Goal: Navigation & Orientation: Find specific page/section

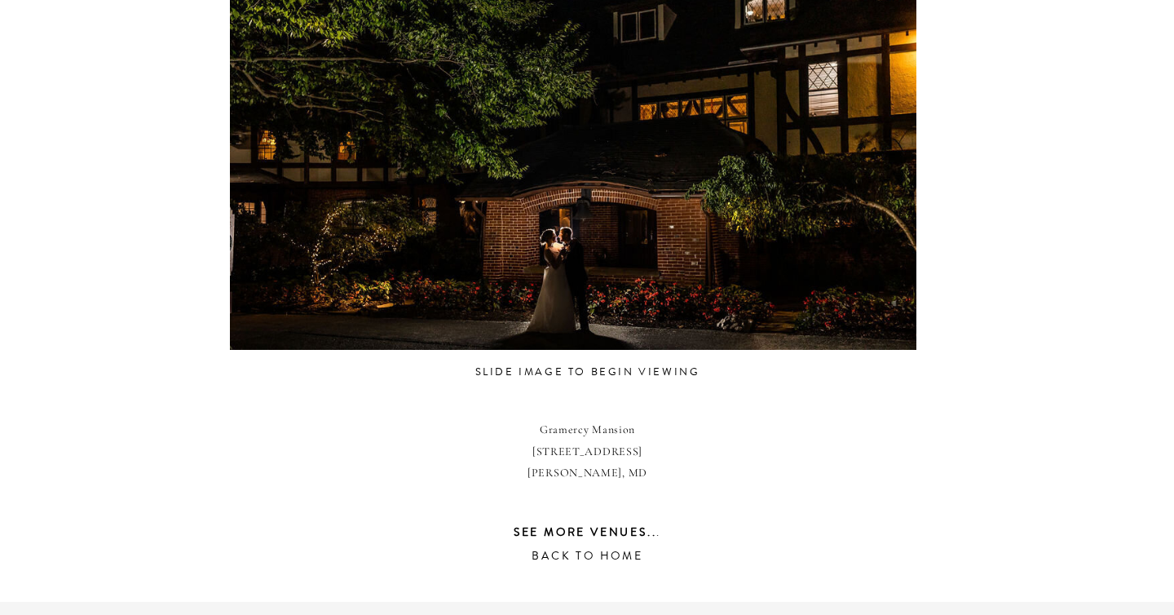
scroll to position [987, 0]
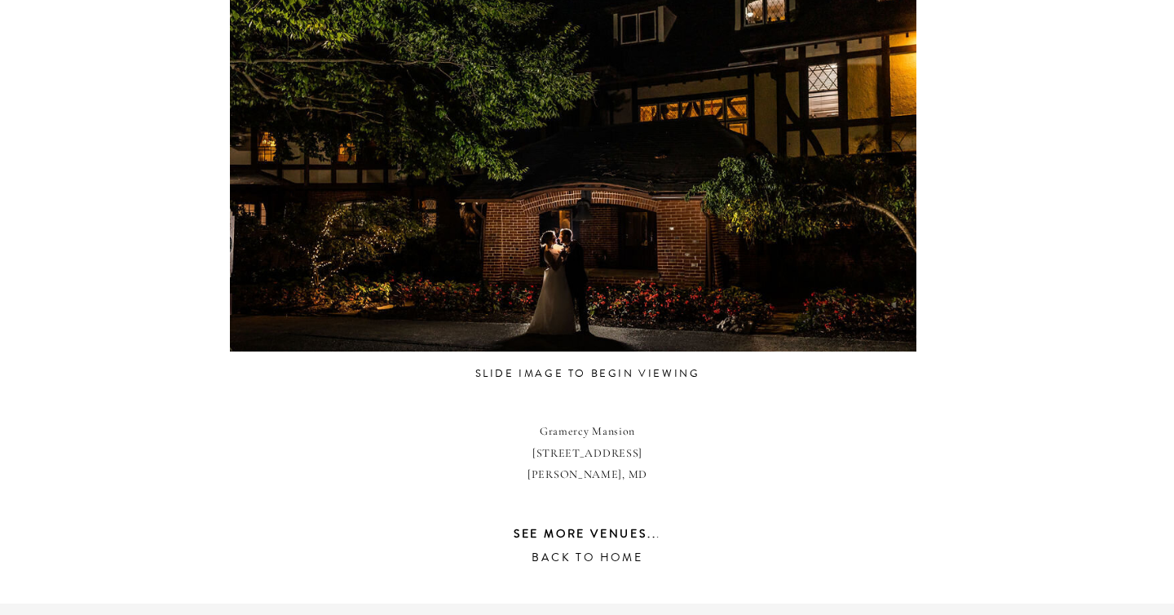
click at [629, 252] on div at bounding box center [573, 164] width 687 height 388
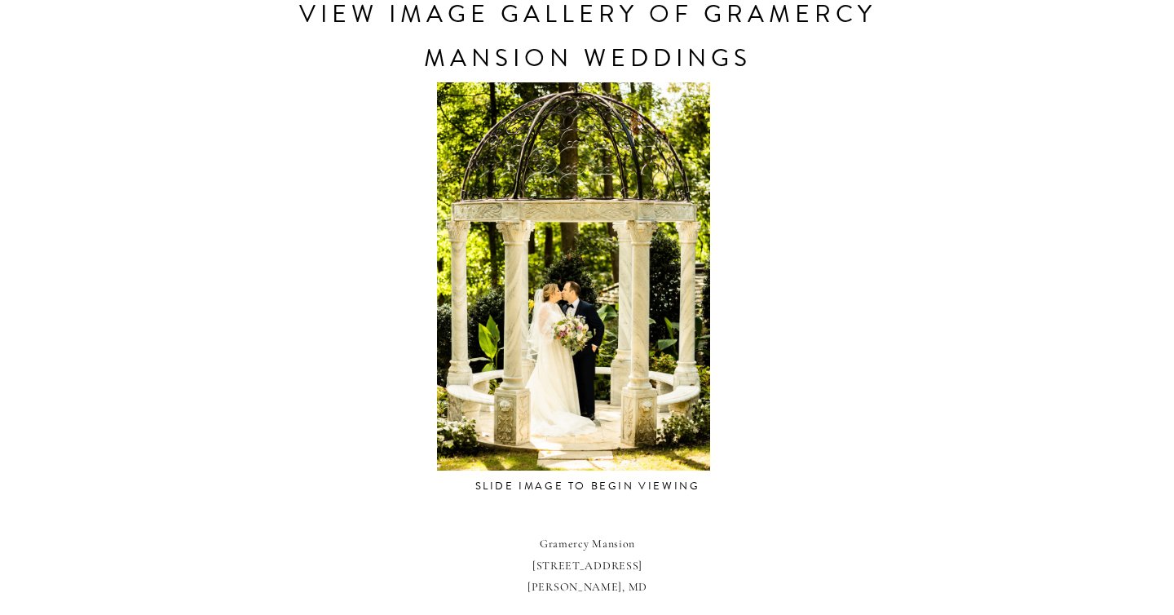
scroll to position [862, 0]
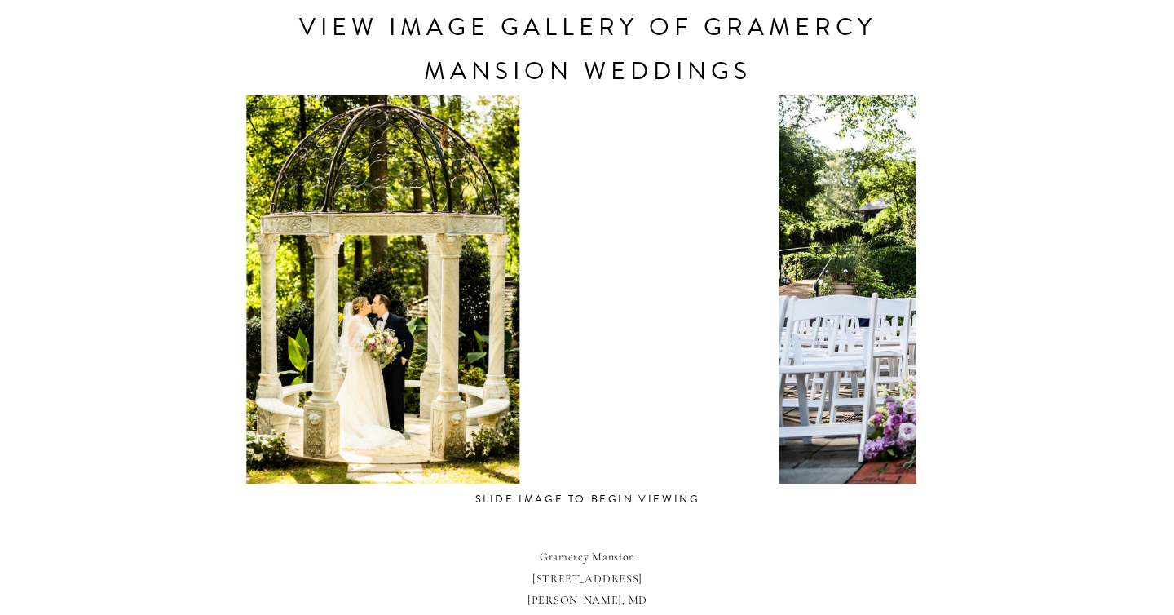
click at [470, 367] on div at bounding box center [382, 289] width 687 height 388
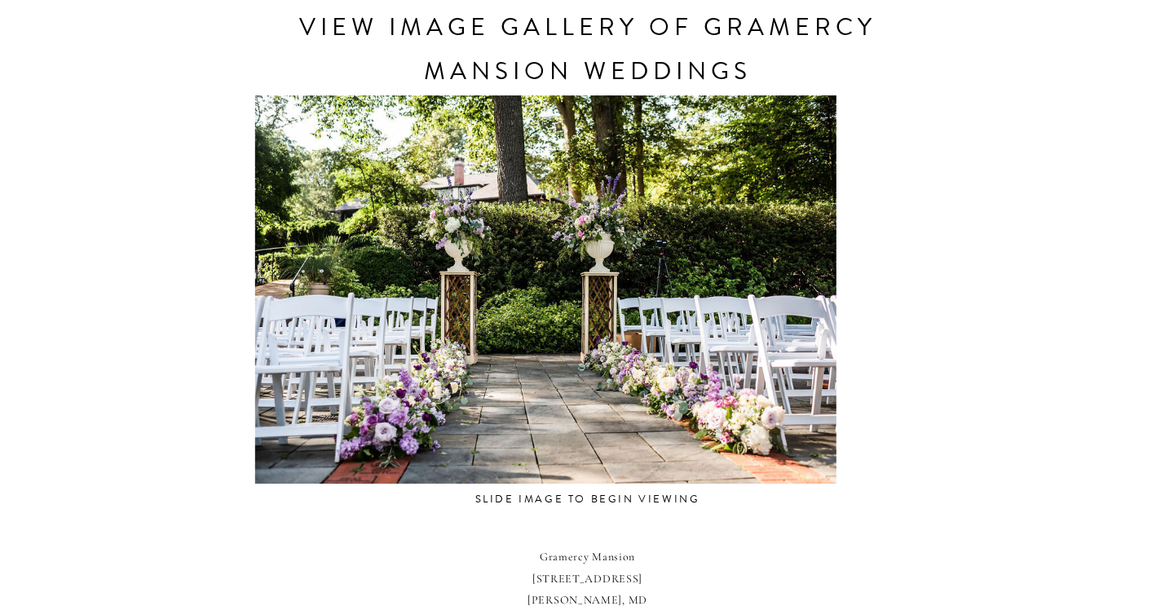
click at [358, 364] on div at bounding box center [545, 289] width 687 height 388
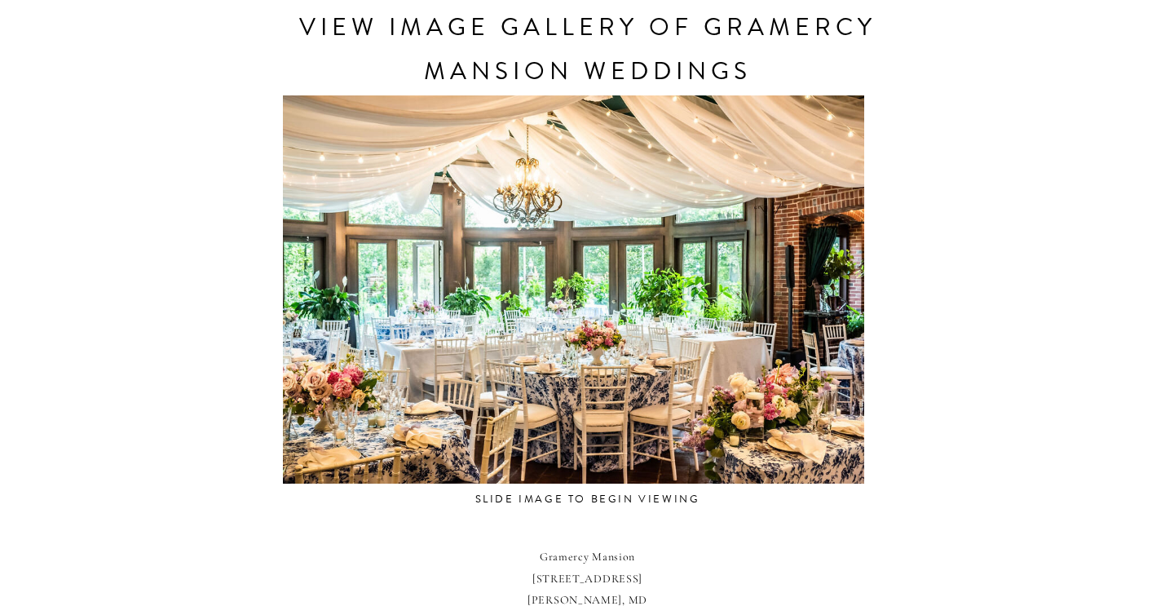
click at [455, 381] on div at bounding box center [573, 289] width 687 height 388
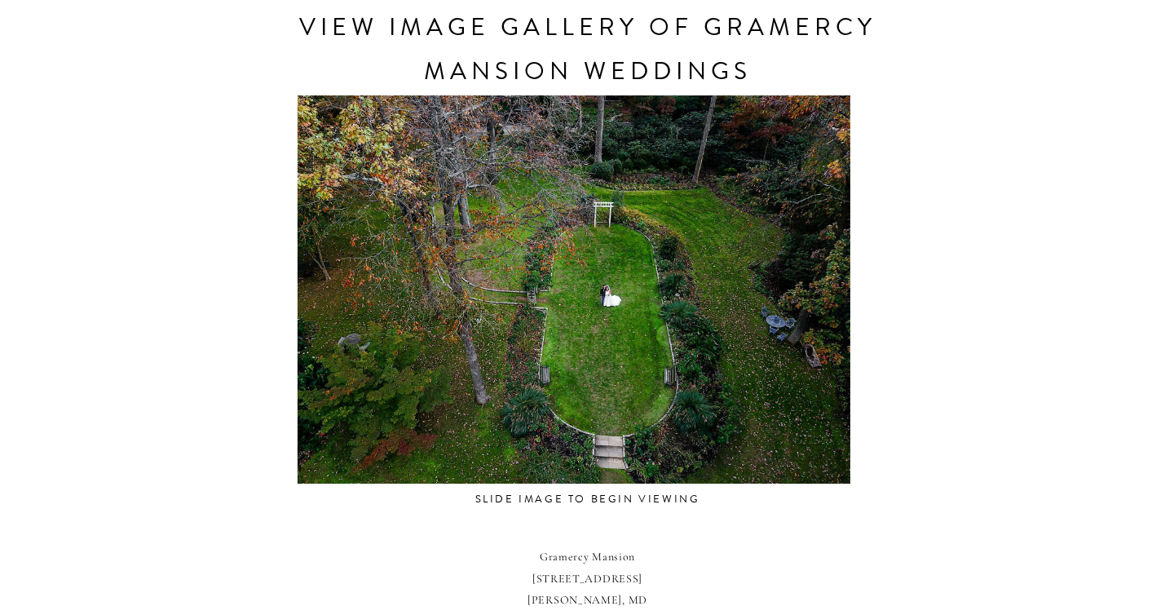
click at [496, 350] on div at bounding box center [574, 289] width 687 height 388
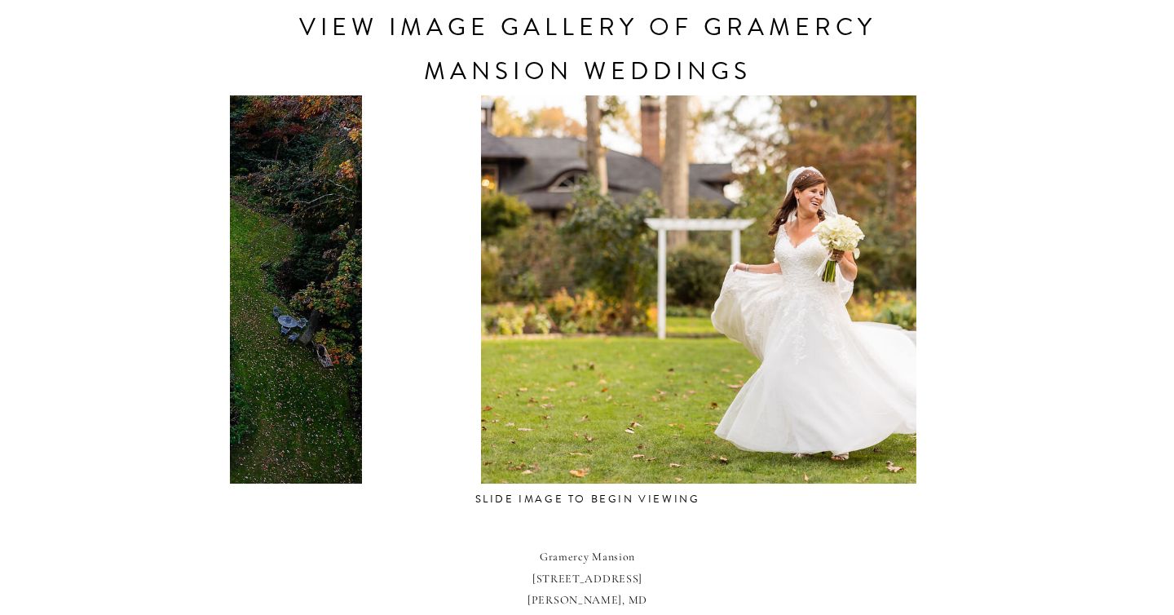
click at [674, 360] on div at bounding box center [772, 289] width 687 height 388
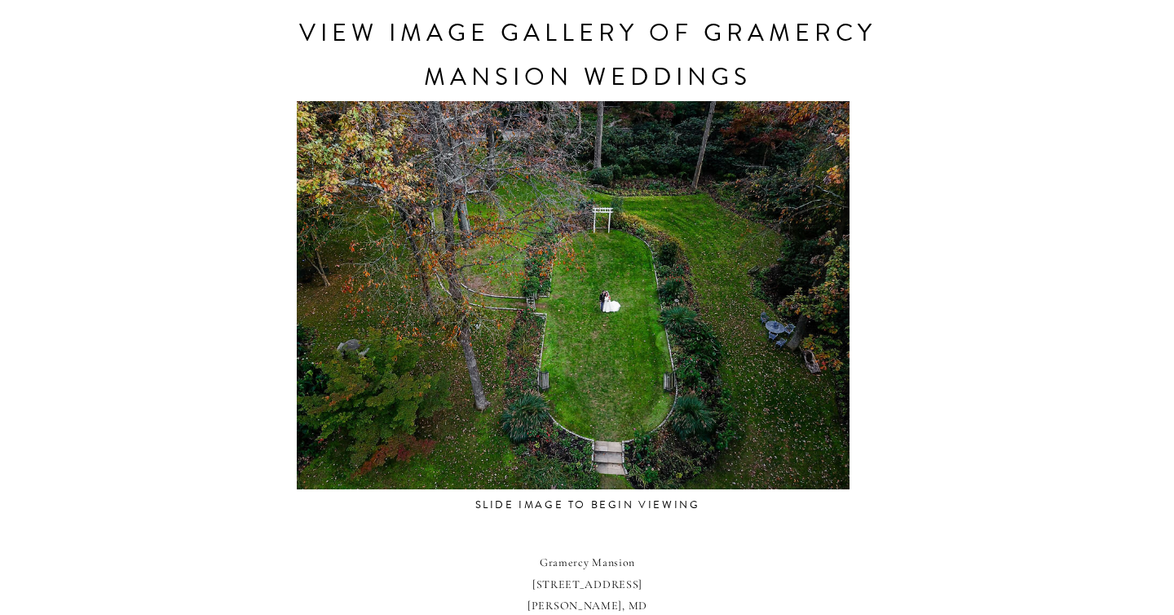
scroll to position [830, 0]
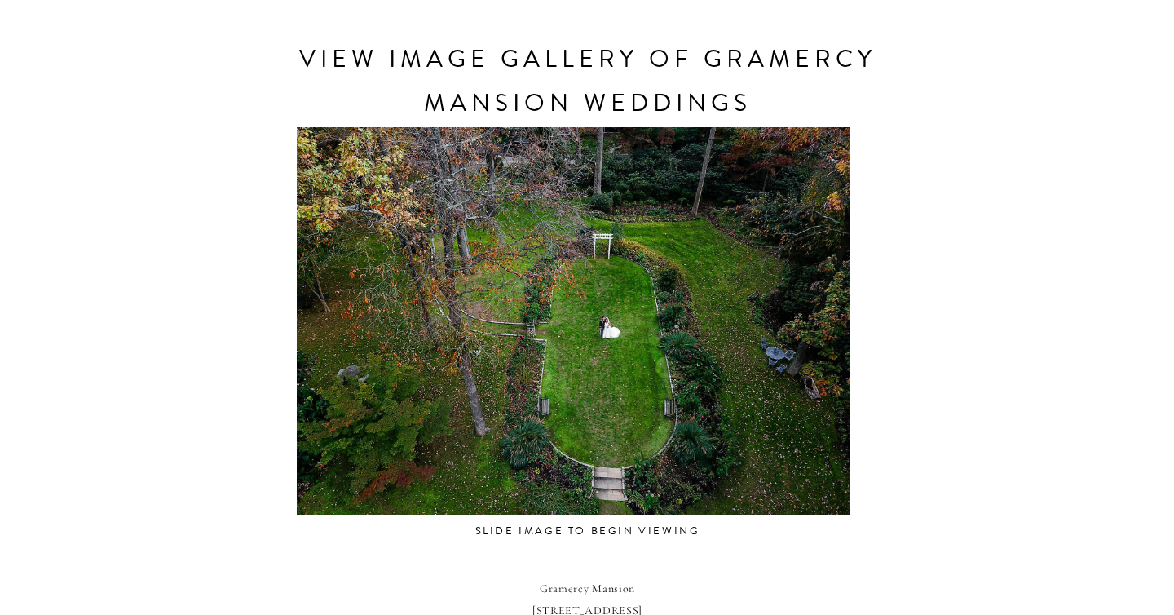
click at [564, 396] on div at bounding box center [573, 321] width 687 height 388
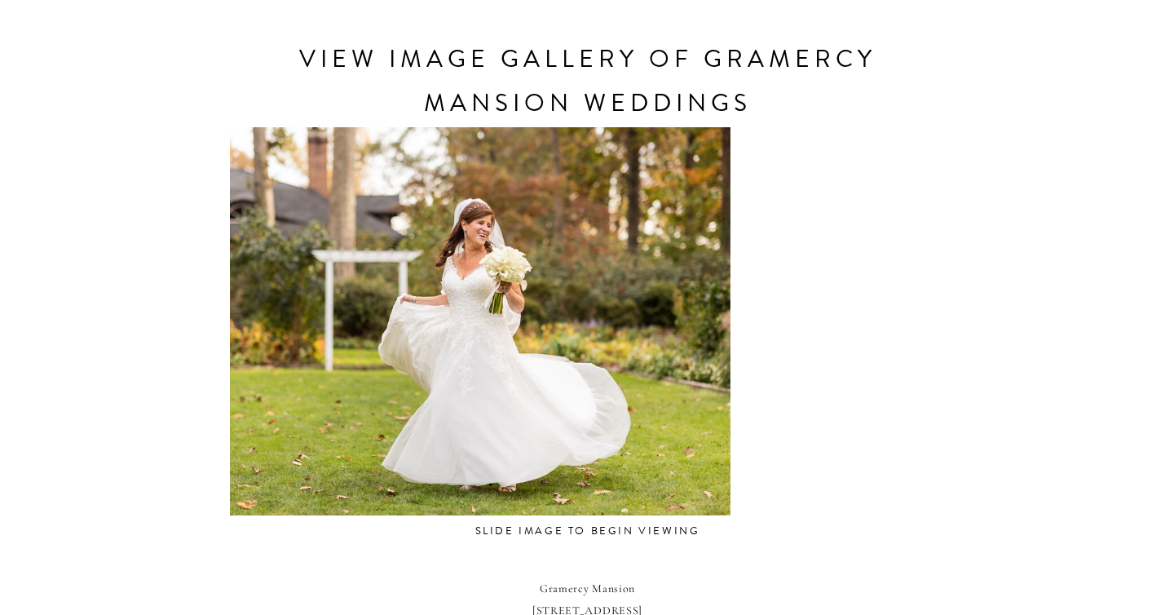
click at [468, 403] on div at bounding box center [439, 321] width 687 height 388
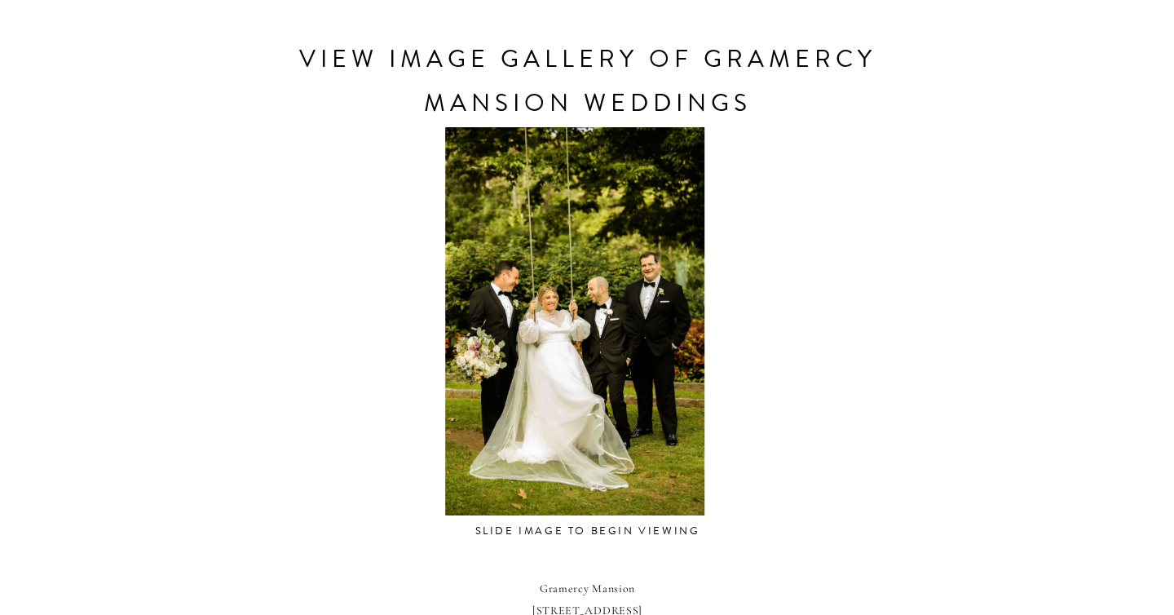
click at [378, 404] on div at bounding box center [575, 321] width 687 height 388
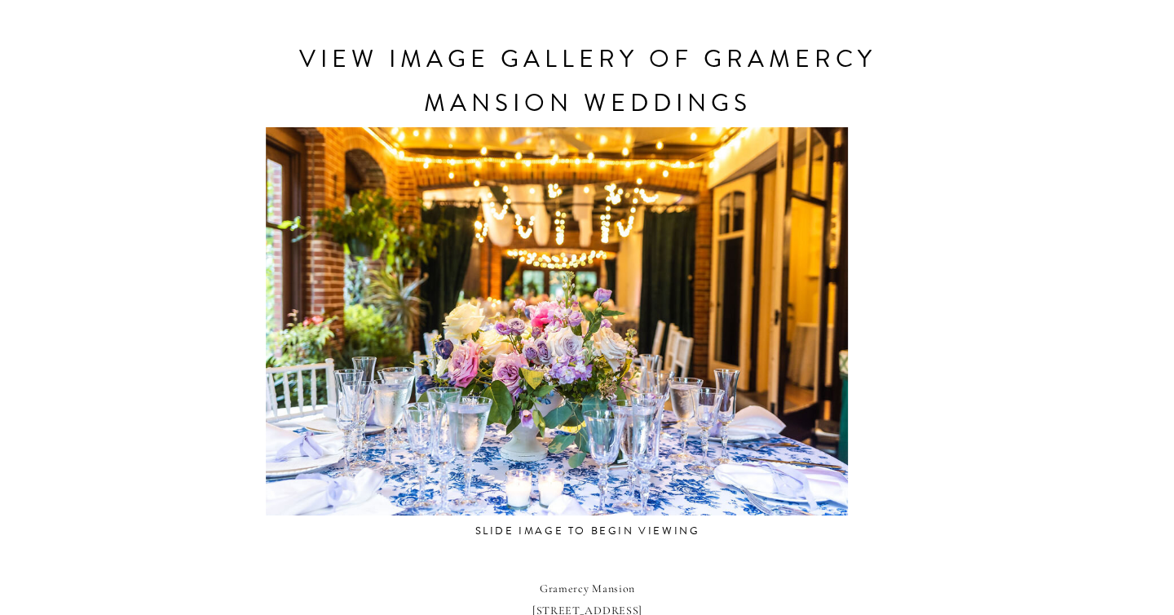
click at [381, 408] on div at bounding box center [557, 321] width 687 height 388
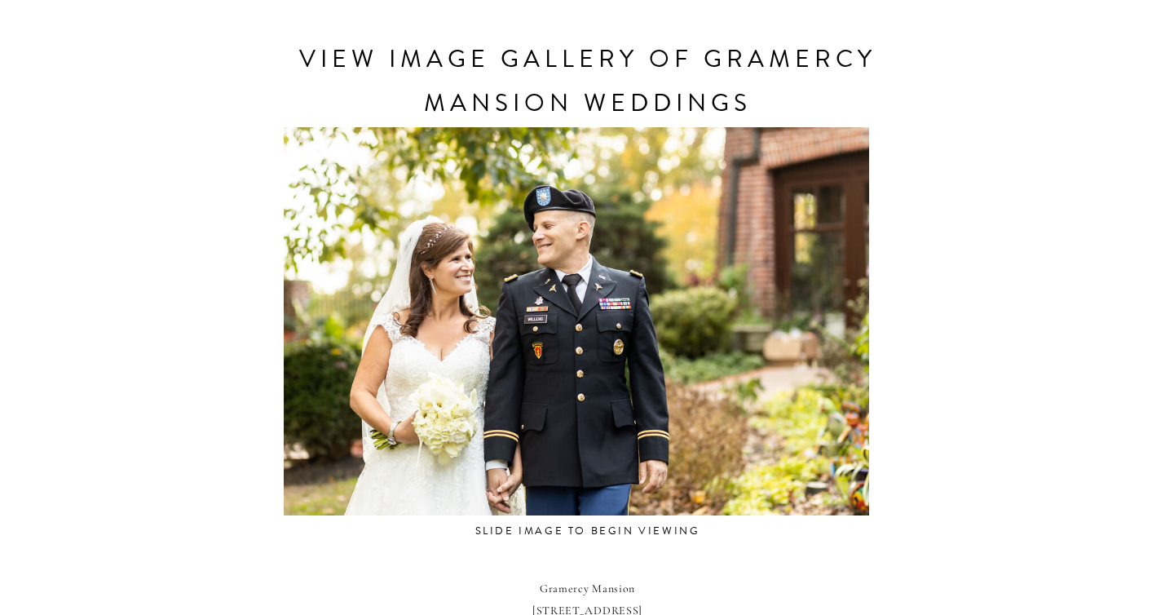
click at [336, 394] on div at bounding box center [576, 321] width 687 height 388
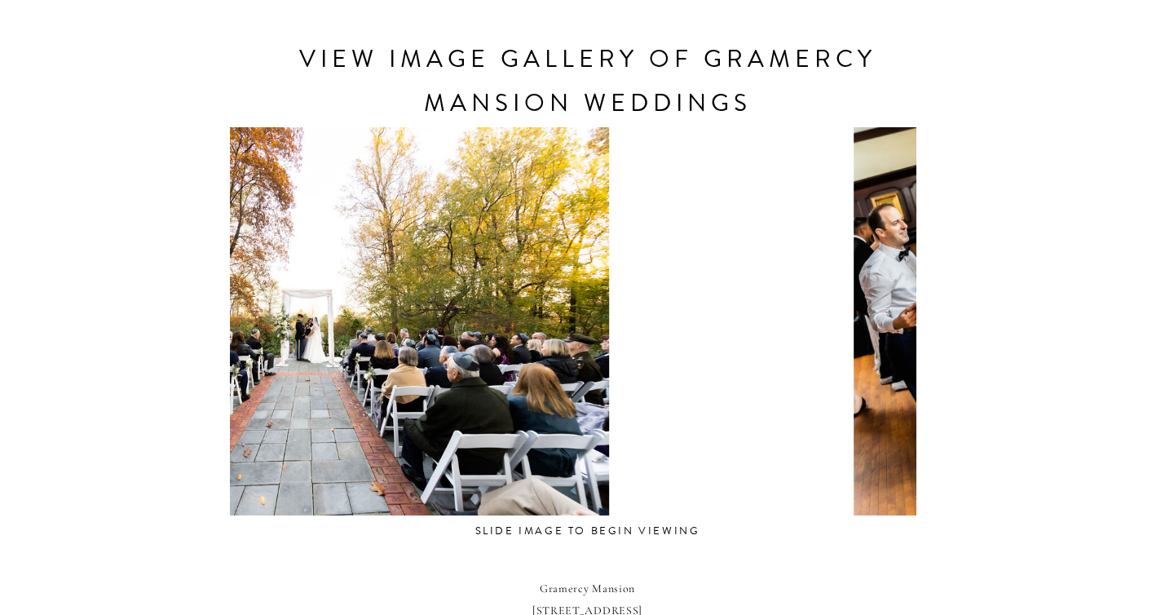
click at [273, 384] on div at bounding box center [318, 321] width 687 height 388
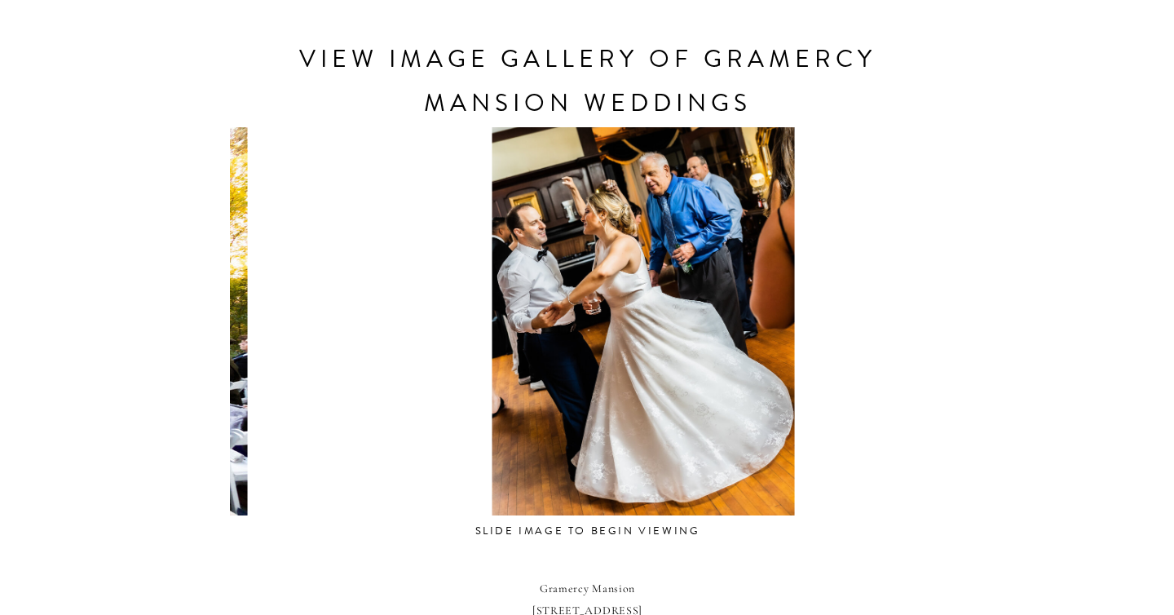
click at [559, 376] on div at bounding box center [643, 321] width 687 height 388
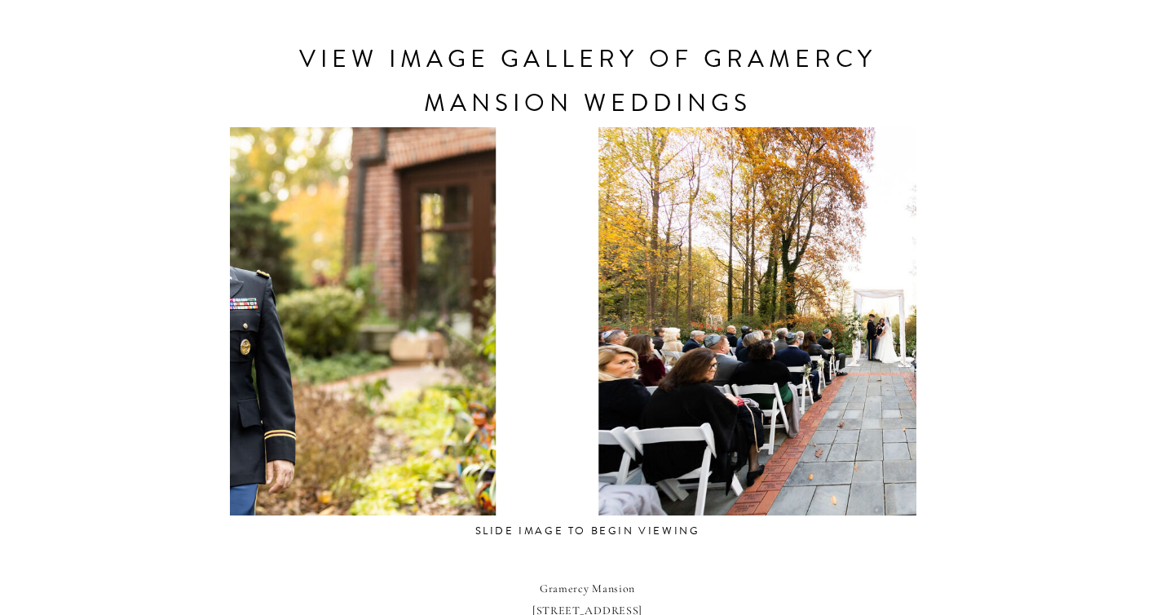
click at [881, 418] on div at bounding box center [889, 321] width 687 height 388
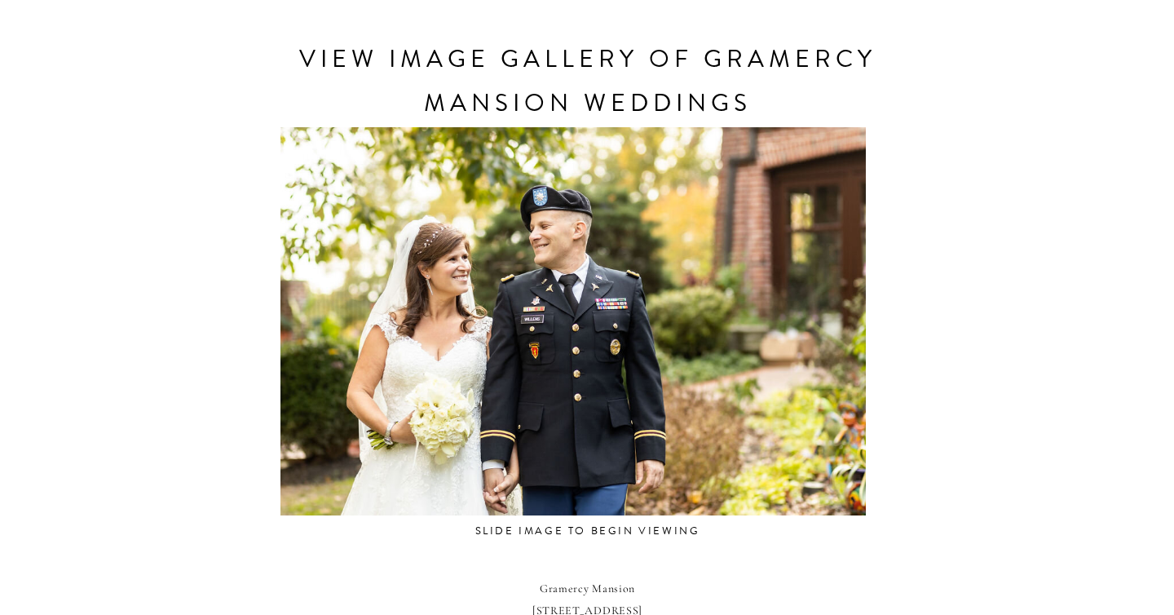
drag, startPoint x: 929, startPoint y: 420, endPoint x: 890, endPoint y: 416, distance: 38.5
click at [897, 416] on div "CONTACT REVIEWS ABOUT HOME RESOURCES BLOG PRICING gramercy mansion Weddings Tuc…" at bounding box center [587, 189] width 1174 height 2038
click at [368, 404] on div at bounding box center [573, 321] width 687 height 388
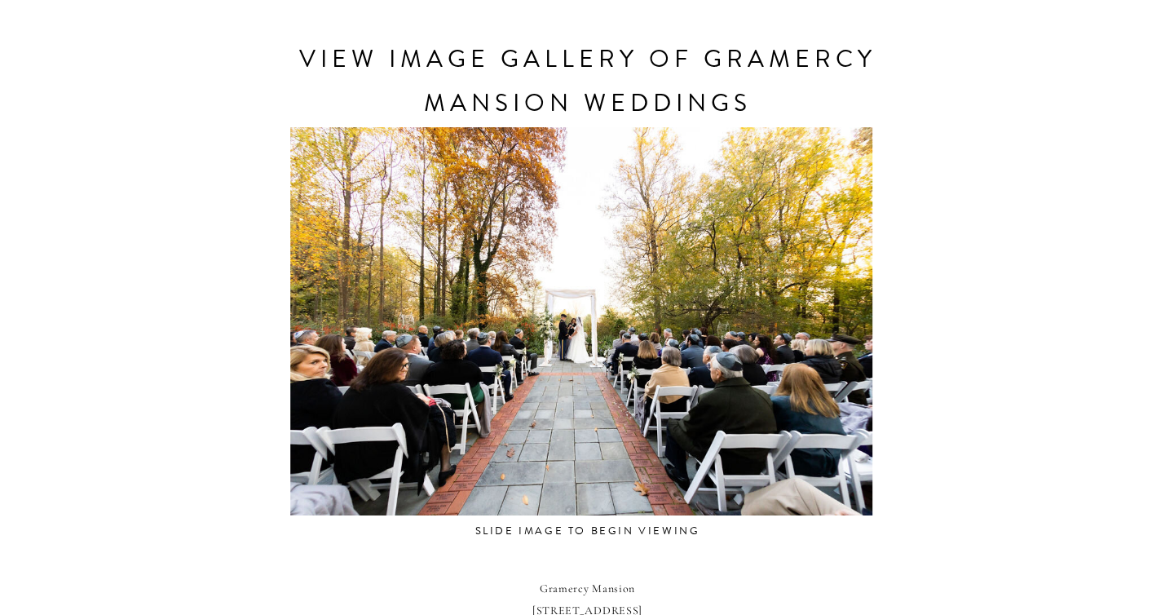
click at [221, 404] on div "CONTACT REVIEWS ABOUT HOME RESOURCES BLOG PRICING gramercy mansion Weddings Tuc…" at bounding box center [587, 189] width 1174 height 2038
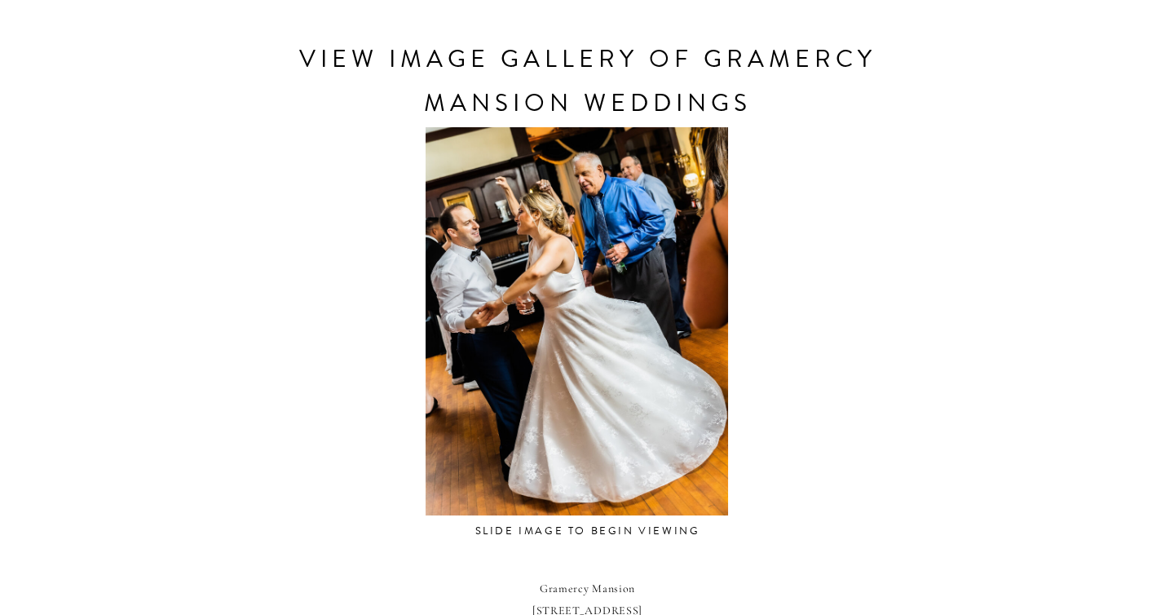
click at [214, 415] on div "CONTACT REVIEWS ABOUT HOME RESOURCES BLOG PRICING gramercy mansion Weddings Tuc…" at bounding box center [587, 189] width 1174 height 2038
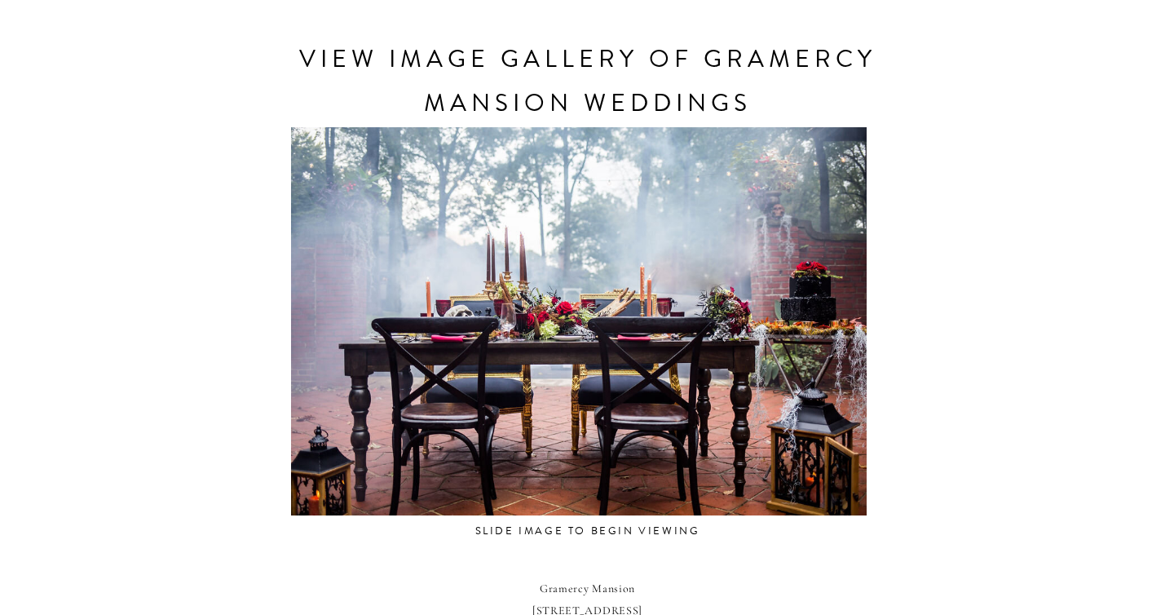
click at [245, 422] on div at bounding box center [579, 321] width 687 height 388
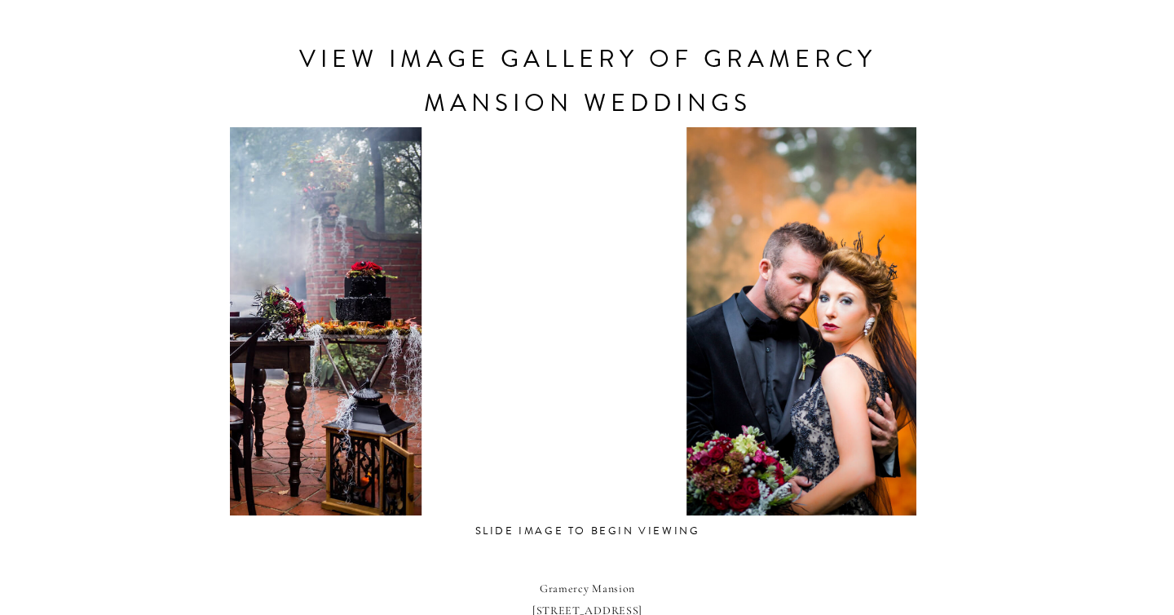
click at [492, 400] on div at bounding box center [820, 321] width 687 height 388
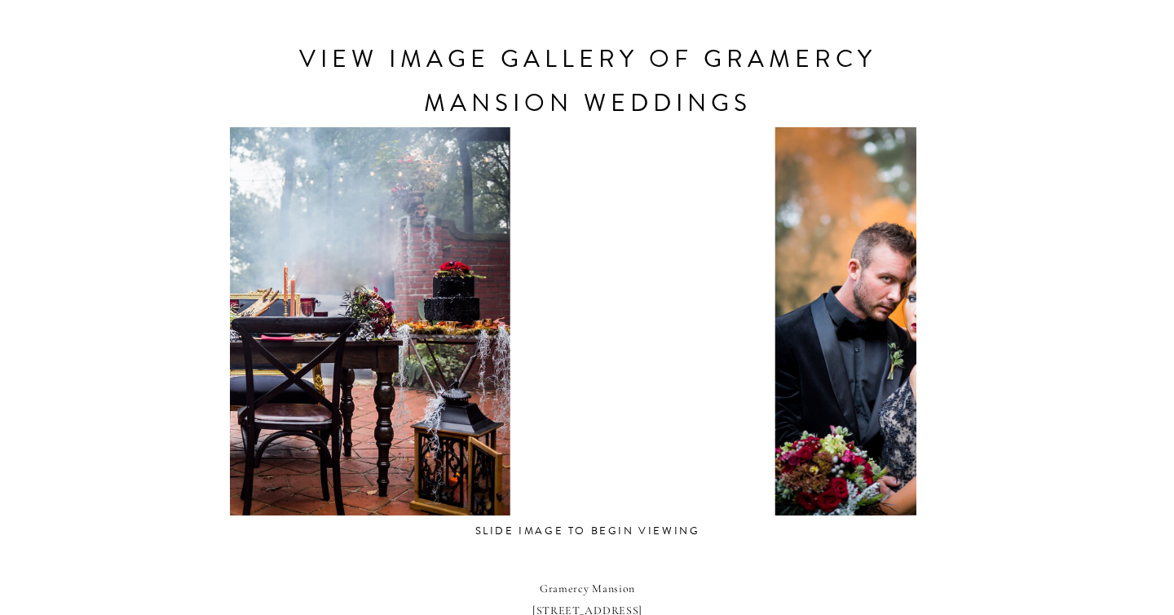
click at [400, 428] on div at bounding box center [222, 321] width 687 height 388
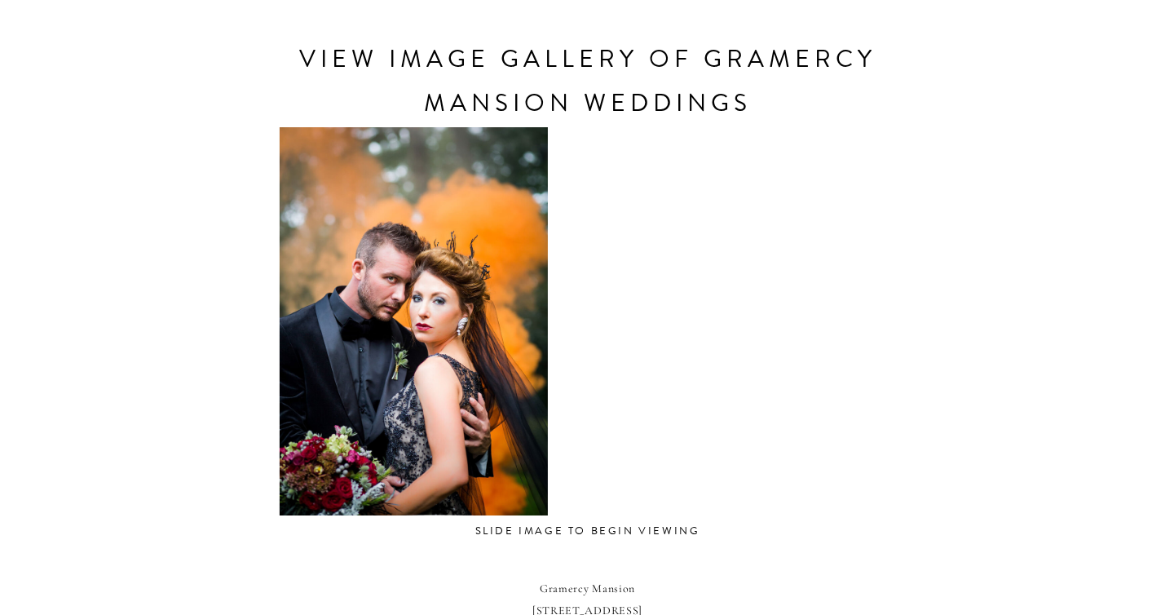
click at [422, 389] on div at bounding box center [413, 321] width 687 height 388
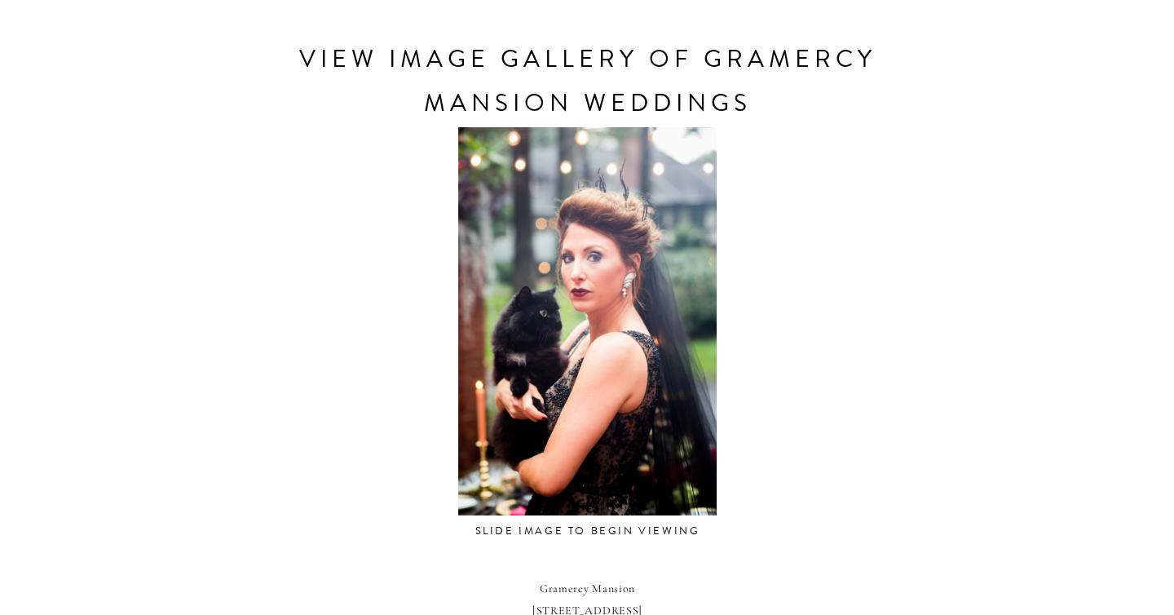
click at [781, 408] on div at bounding box center [587, 321] width 687 height 388
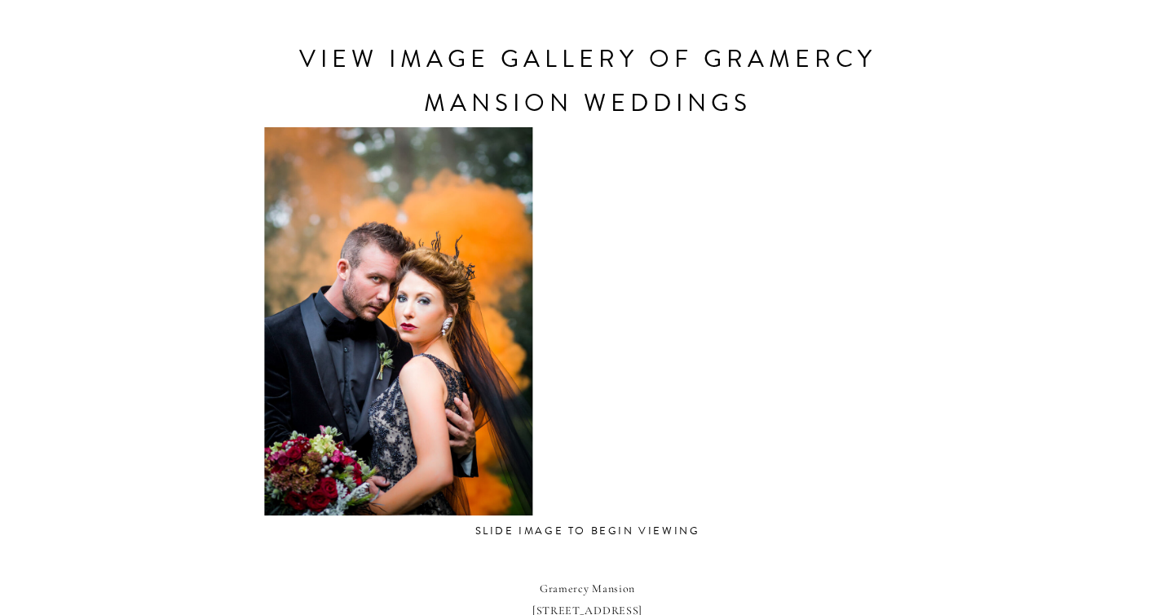
click at [454, 381] on div at bounding box center [398, 321] width 687 height 388
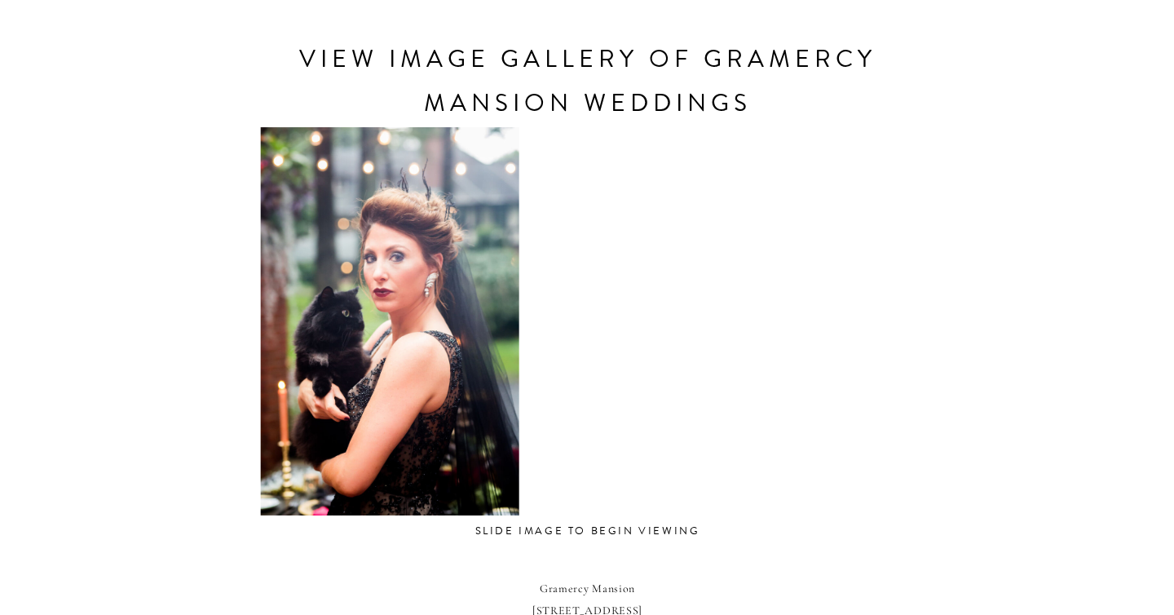
click at [465, 382] on div at bounding box center [389, 321] width 687 height 388
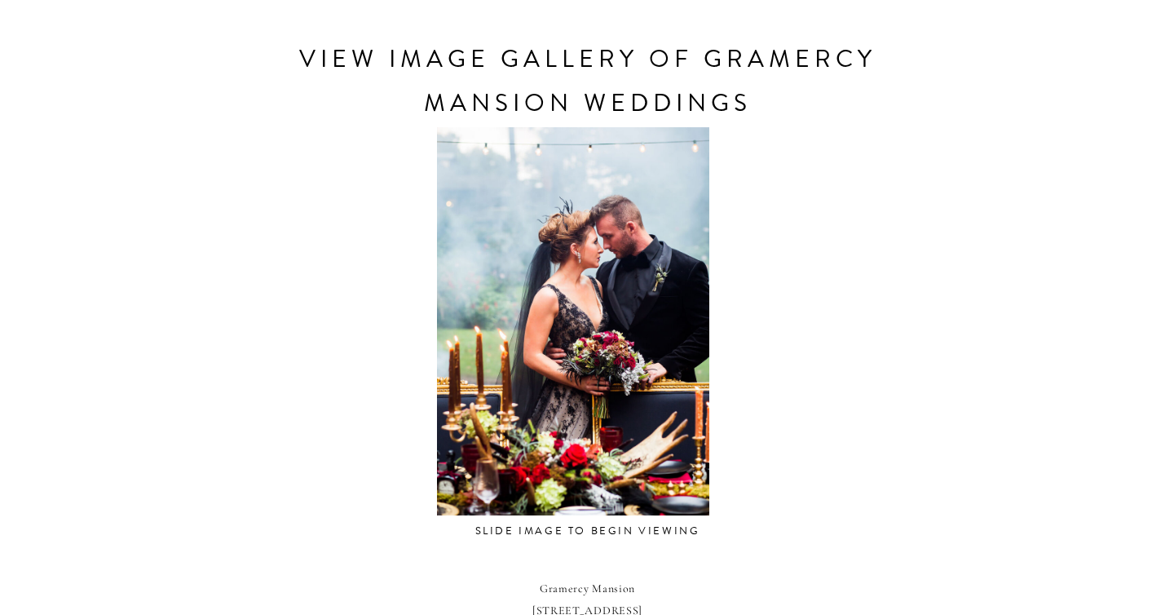
click at [391, 383] on div at bounding box center [573, 321] width 687 height 388
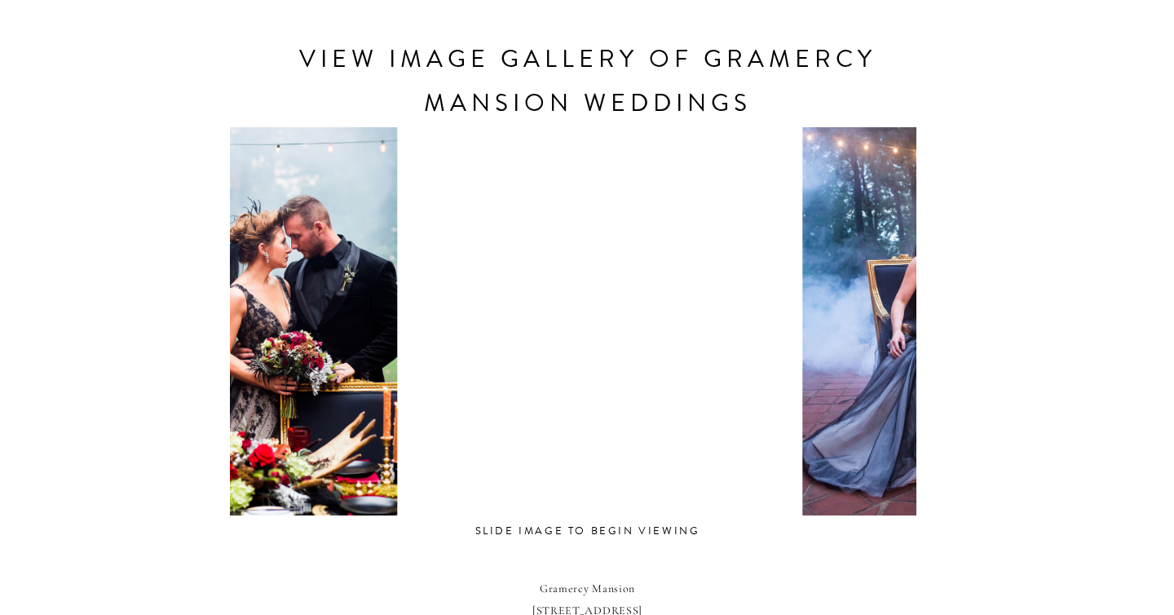
click at [776, 411] on div at bounding box center [947, 321] width 687 height 388
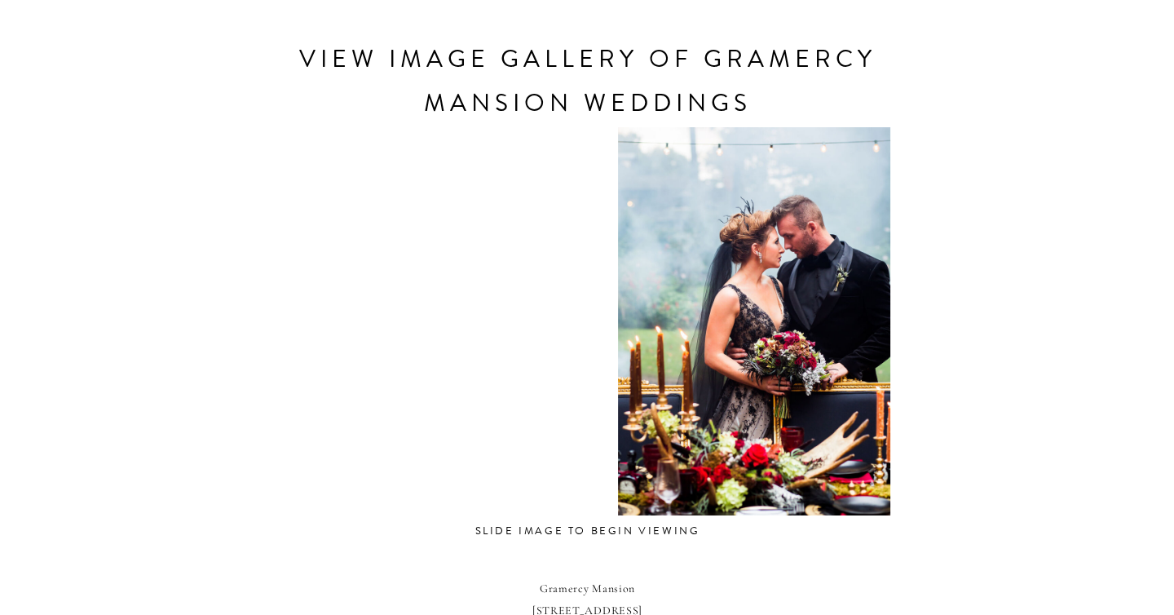
click at [1058, 411] on div "CONTACT REVIEWS ABOUT HOME RESOURCES BLOG PRICING gramercy mansion Weddings Tuc…" at bounding box center [587, 189] width 1174 height 2038
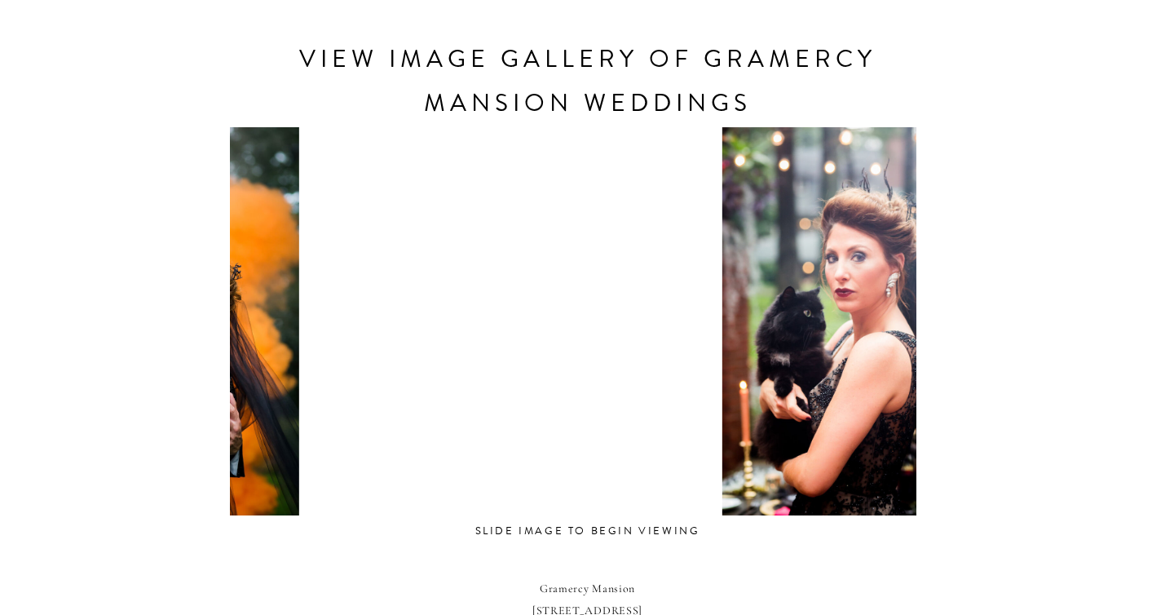
click at [959, 368] on div "CONTACT REVIEWS ABOUT HOME RESOURCES BLOG PRICING gramercy mansion Weddings Tuc…" at bounding box center [587, 189] width 1174 height 2038
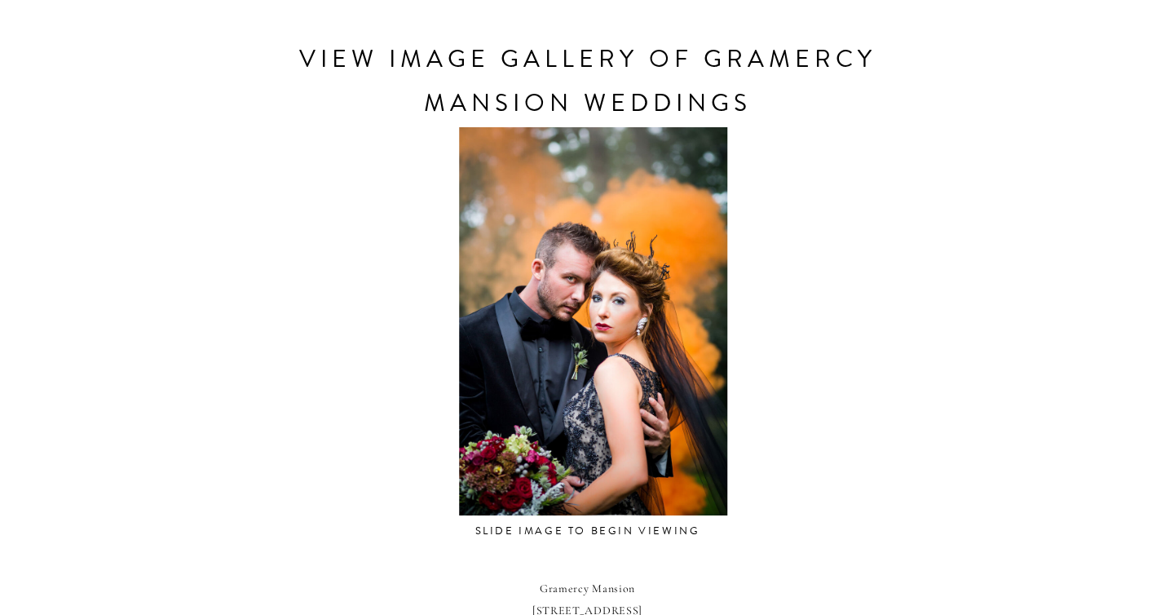
click at [888, 342] on div at bounding box center [593, 321] width 687 height 388
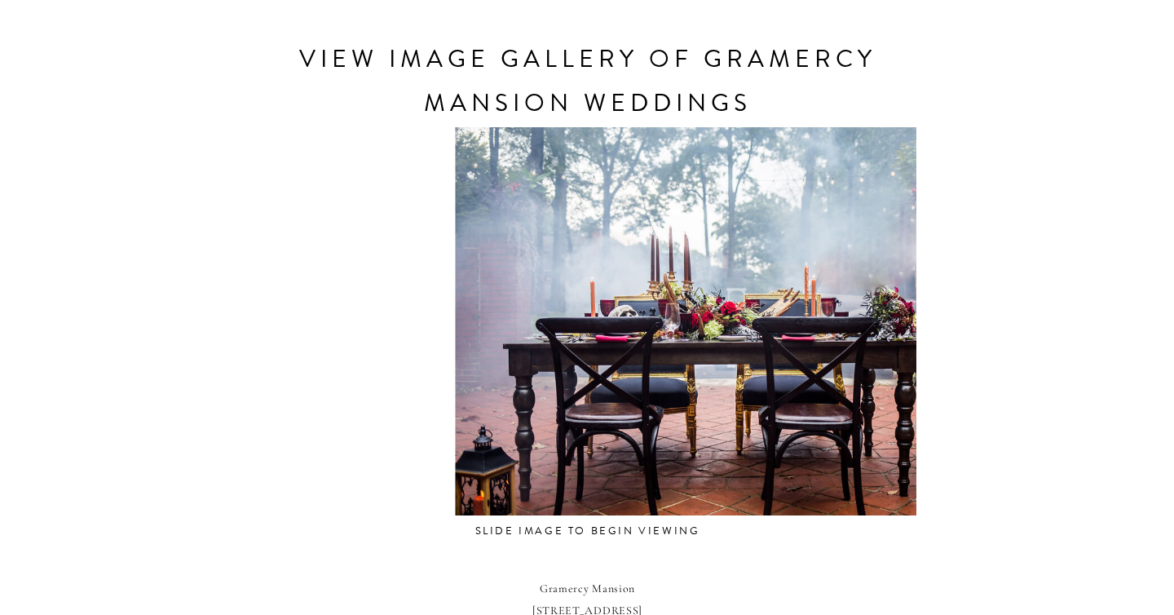
click at [775, 321] on div at bounding box center [743, 321] width 687 height 388
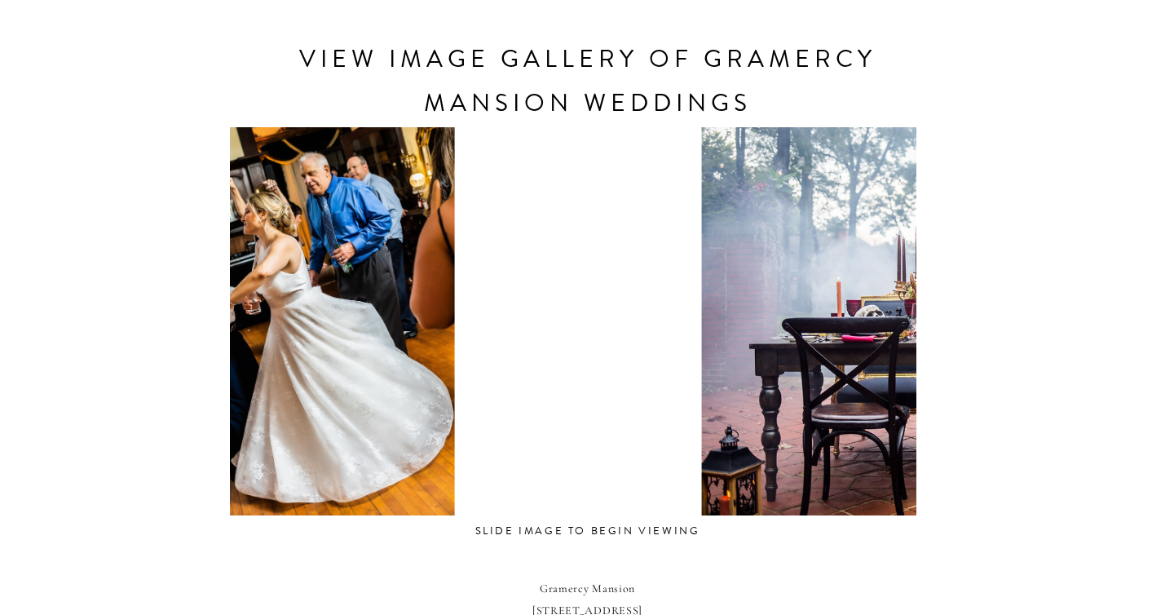
click at [410, 273] on div at bounding box center [303, 321] width 687 height 388
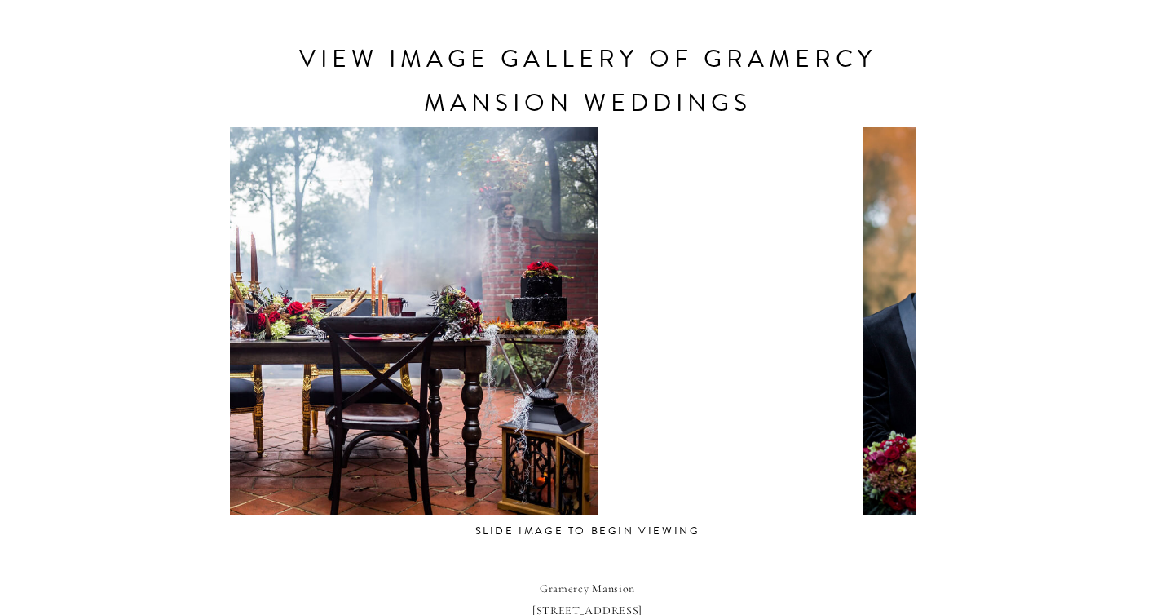
click at [401, 403] on div at bounding box center [310, 321] width 687 height 388
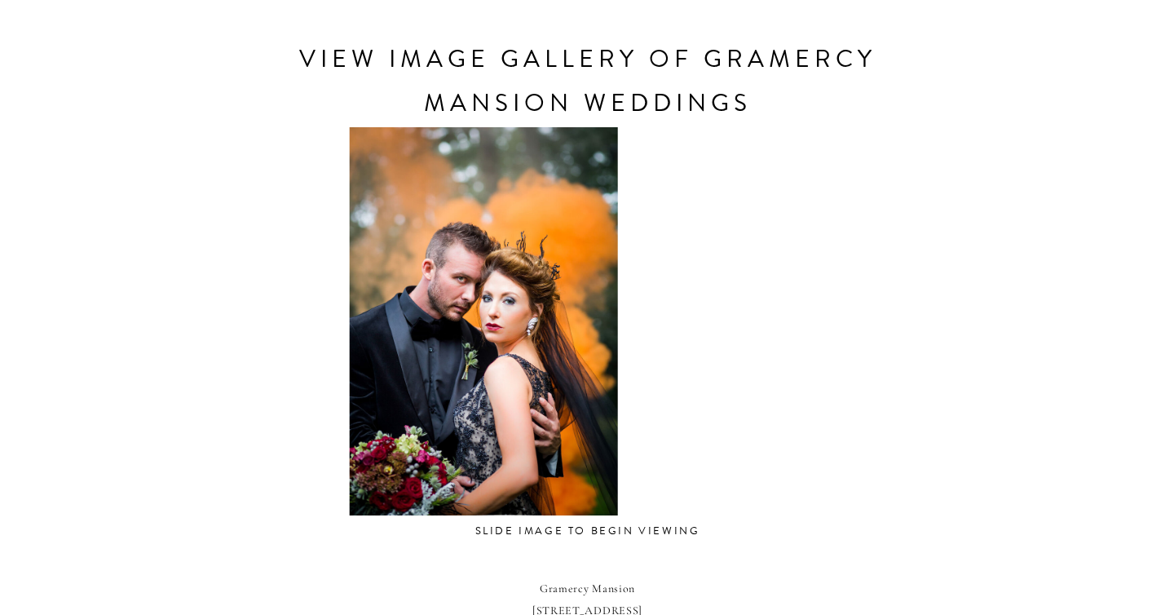
click at [351, 363] on div at bounding box center [483, 321] width 687 height 388
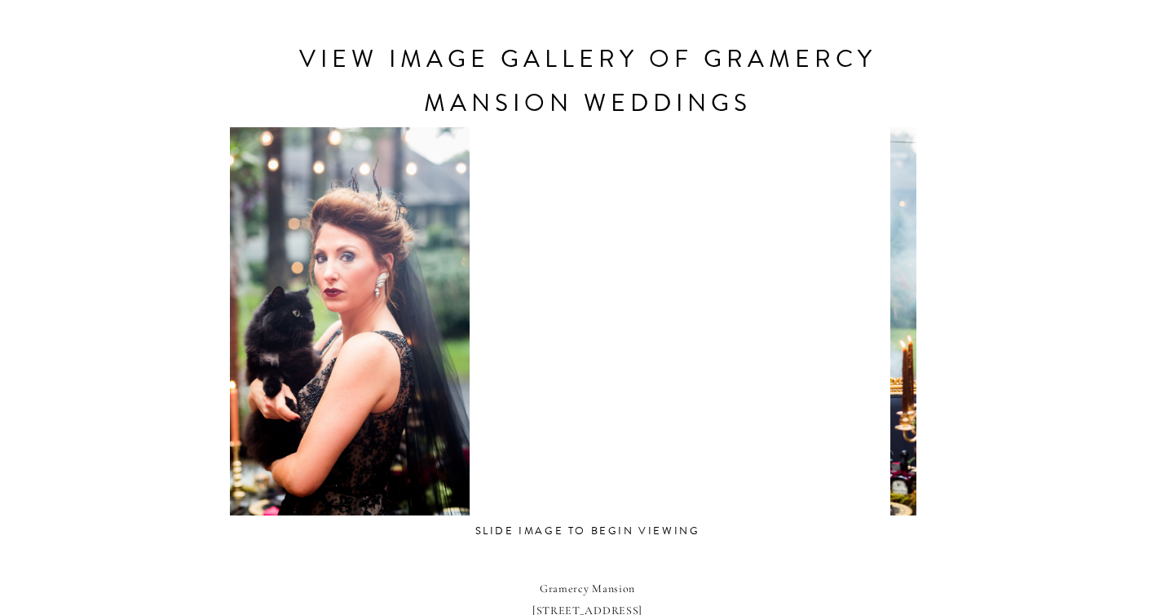
click at [413, 448] on div at bounding box center [340, 321] width 687 height 388
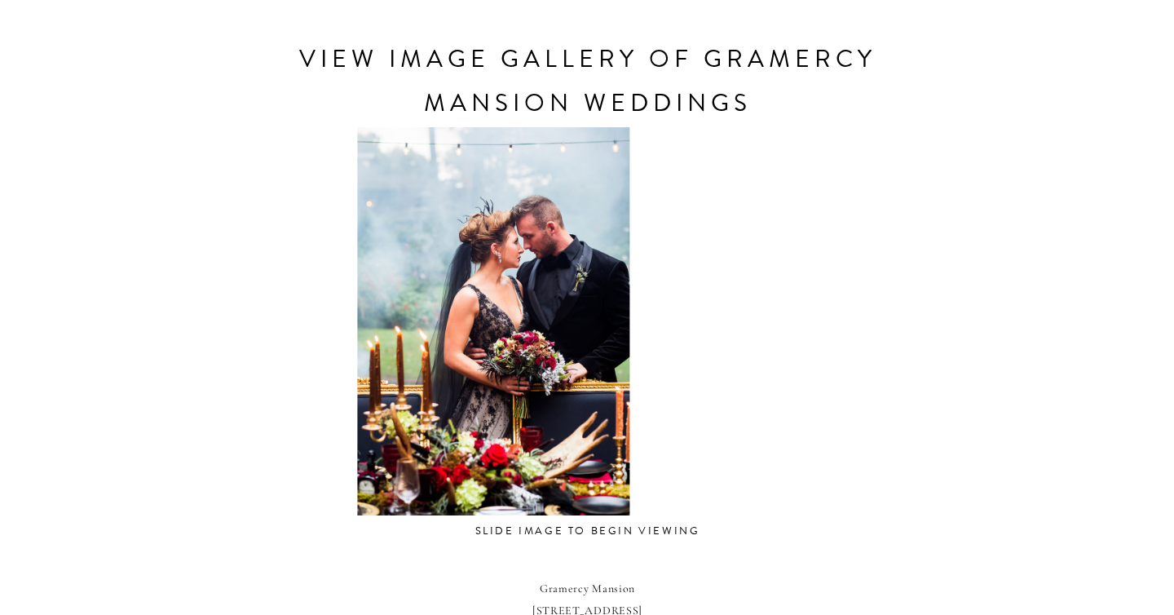
click at [382, 451] on div at bounding box center [493, 321] width 687 height 388
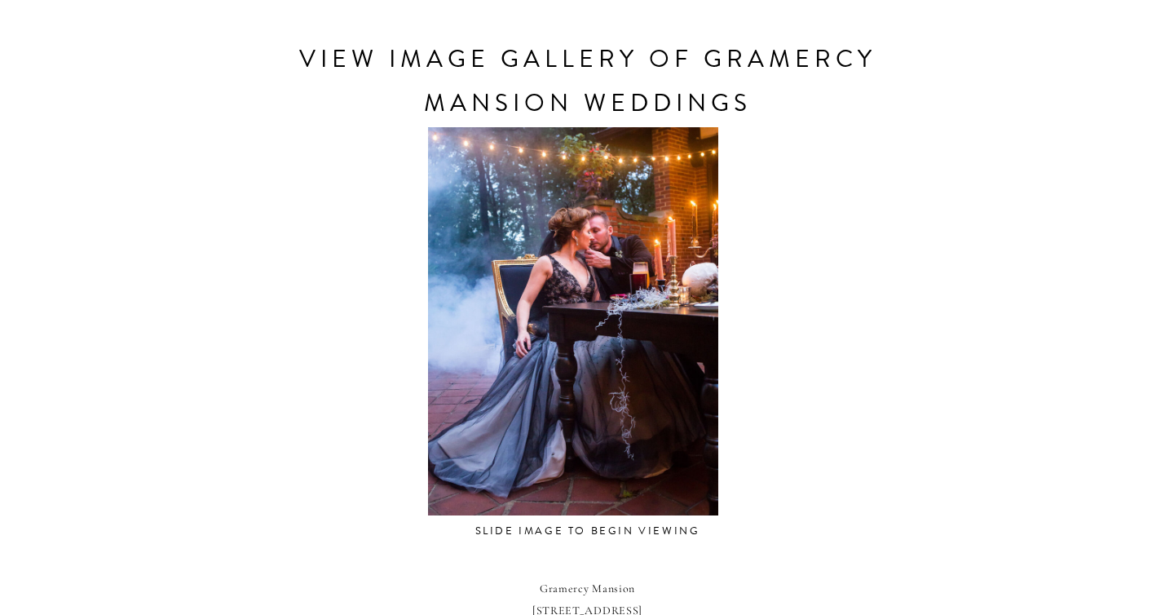
click at [393, 431] on div at bounding box center [573, 321] width 687 height 388
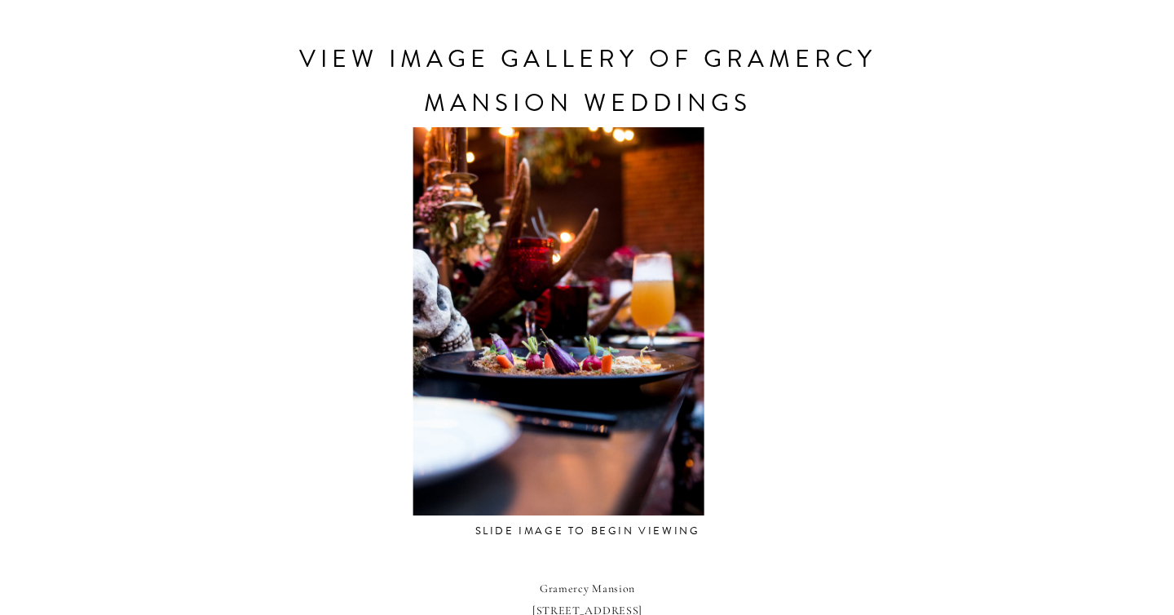
click at [650, 434] on div at bounding box center [558, 321] width 687 height 388
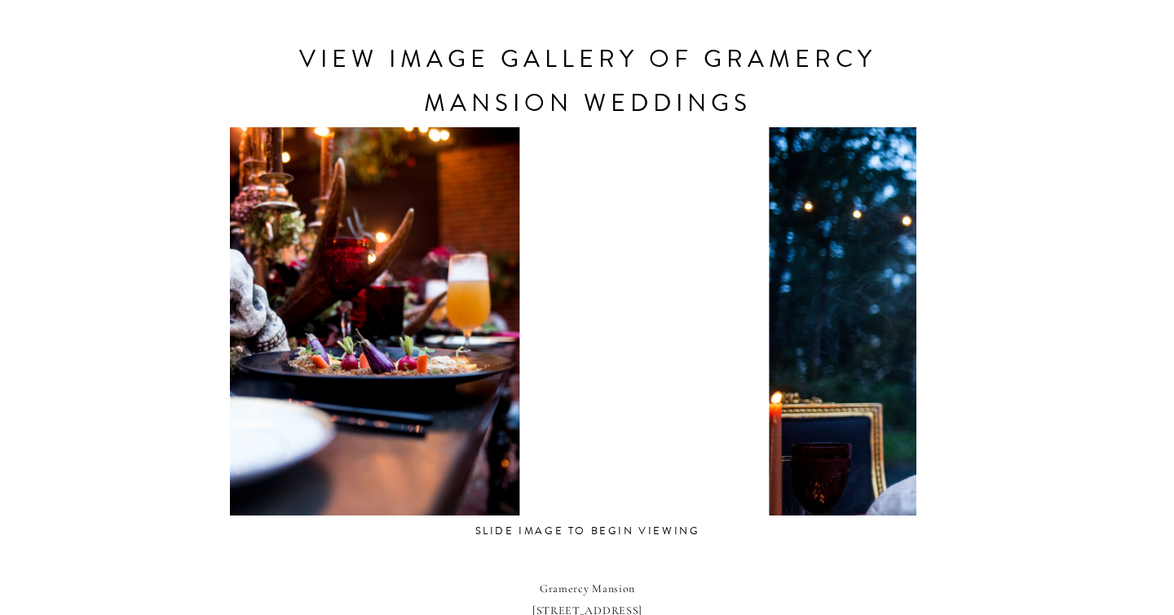
click at [391, 411] on div at bounding box center [373, 321] width 687 height 388
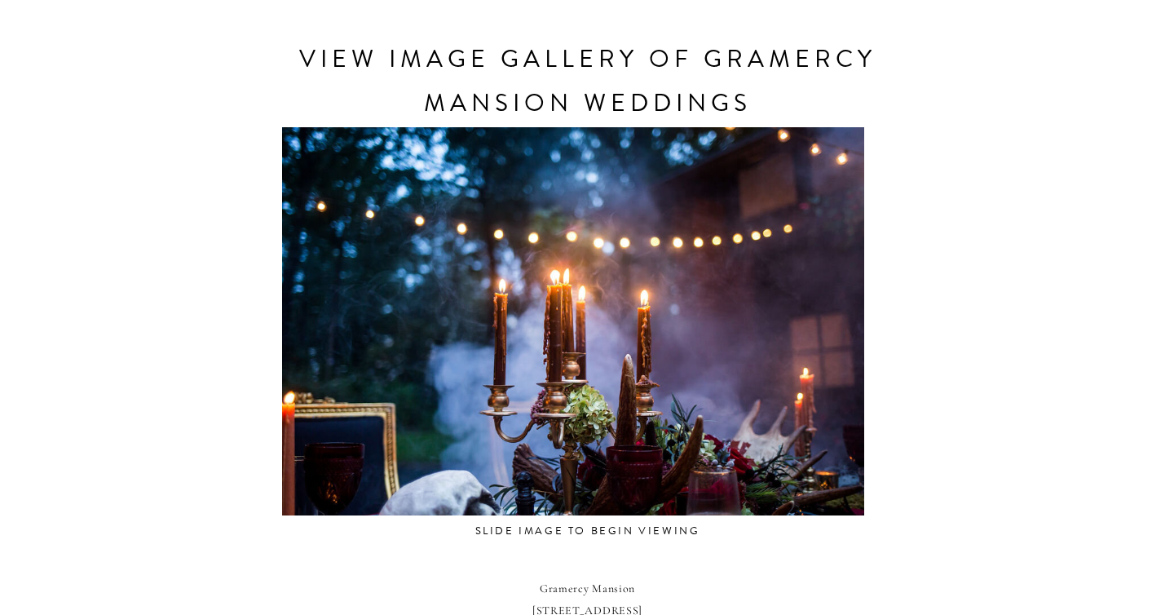
click at [488, 434] on div at bounding box center [573, 321] width 687 height 388
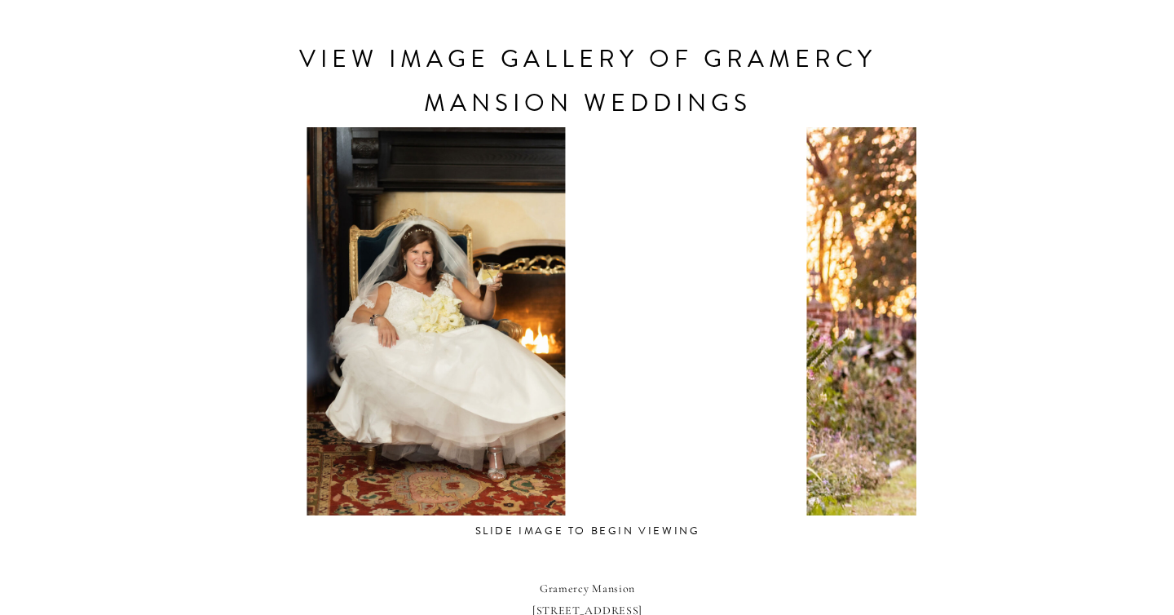
click at [466, 412] on div at bounding box center [435, 321] width 687 height 388
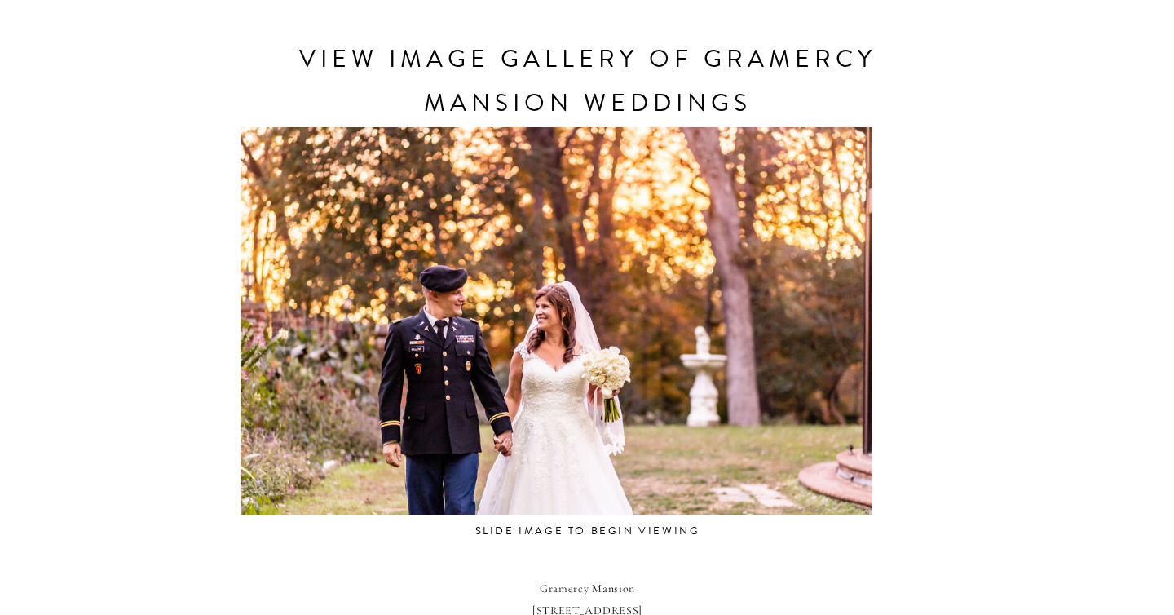
click at [374, 426] on div at bounding box center [556, 321] width 687 height 388
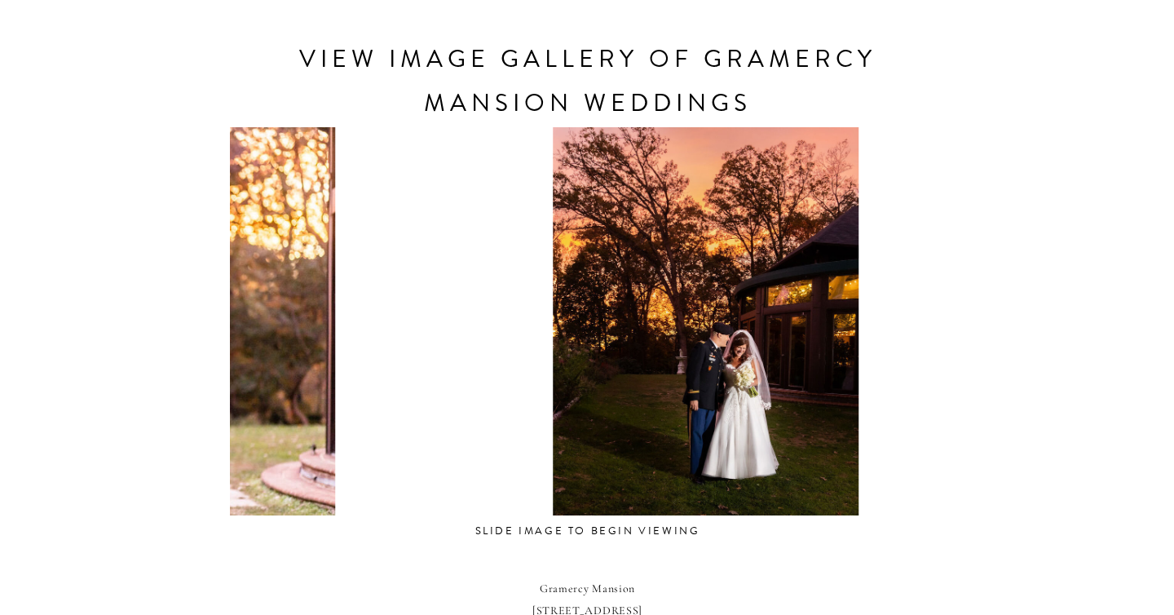
click at [559, 410] on div at bounding box center [705, 321] width 687 height 388
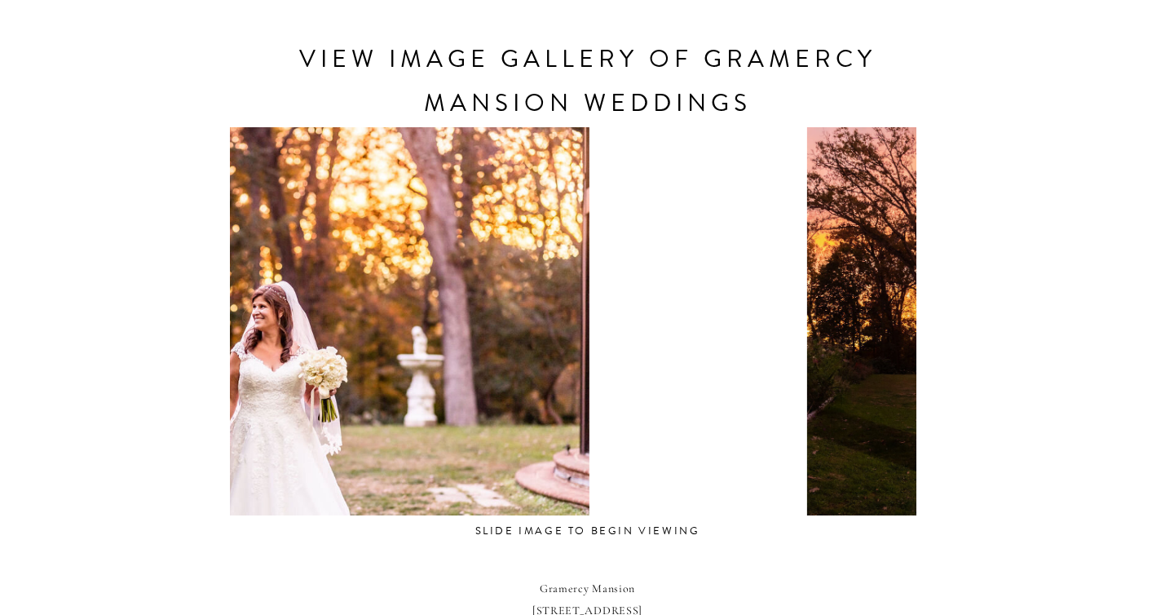
click at [332, 430] on div at bounding box center [273, 321] width 687 height 388
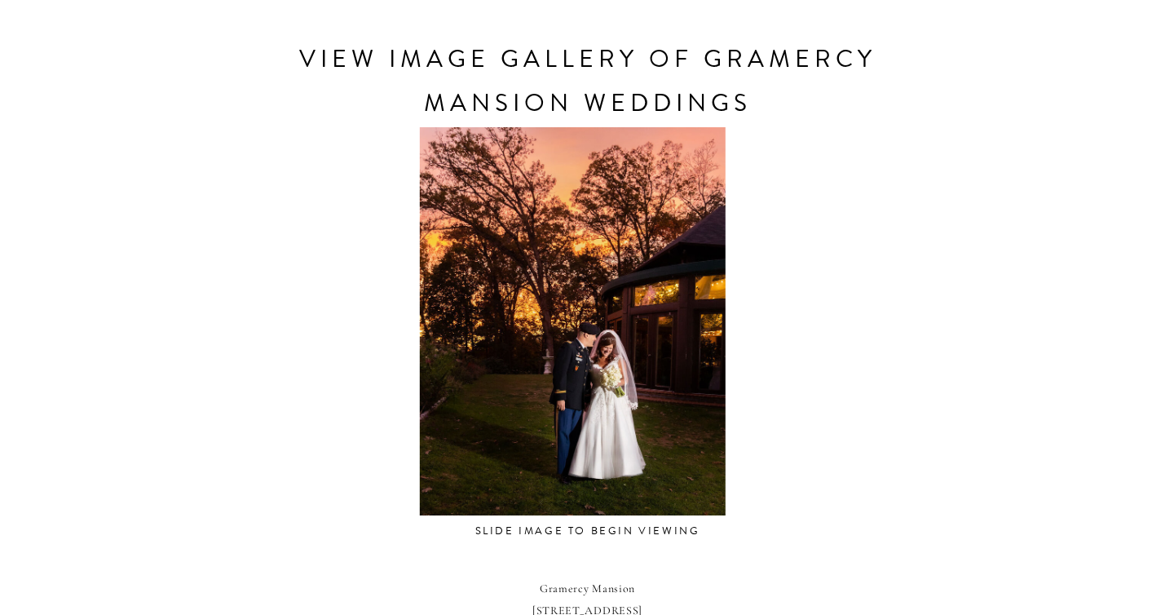
click at [554, 391] on div at bounding box center [572, 321] width 687 height 388
